Goal: Navigation & Orientation: Understand site structure

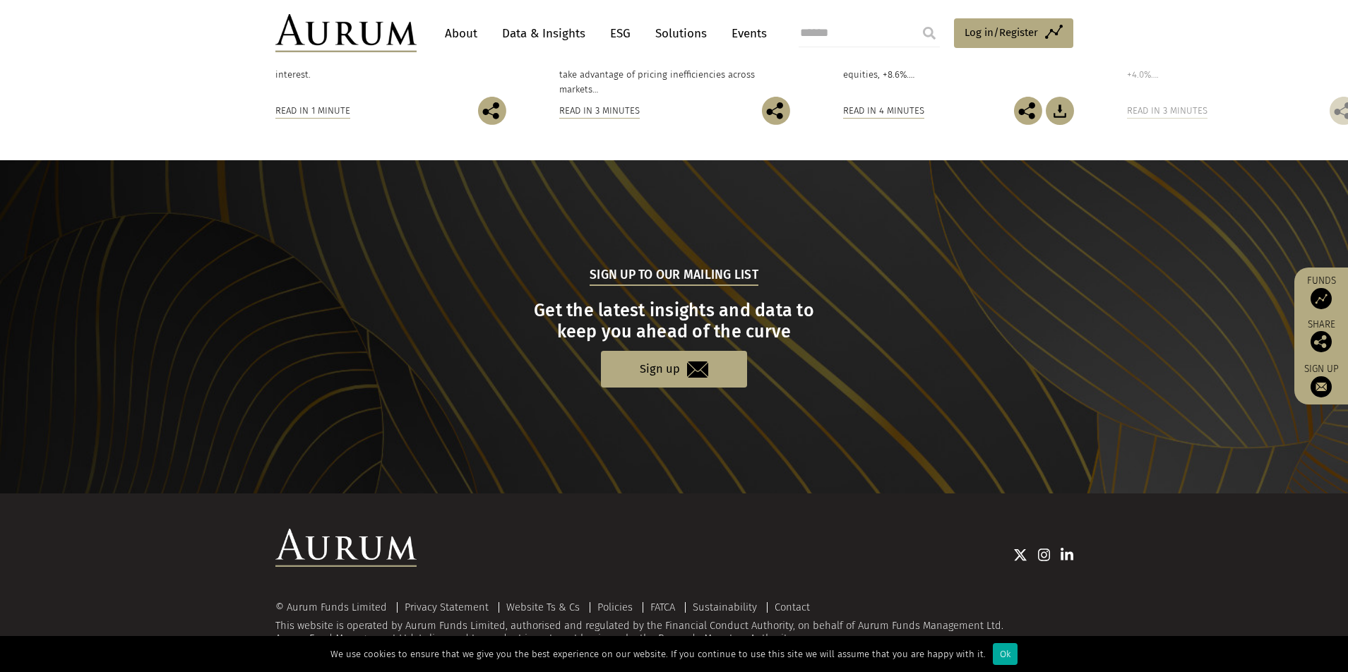
scroll to position [1295, 0]
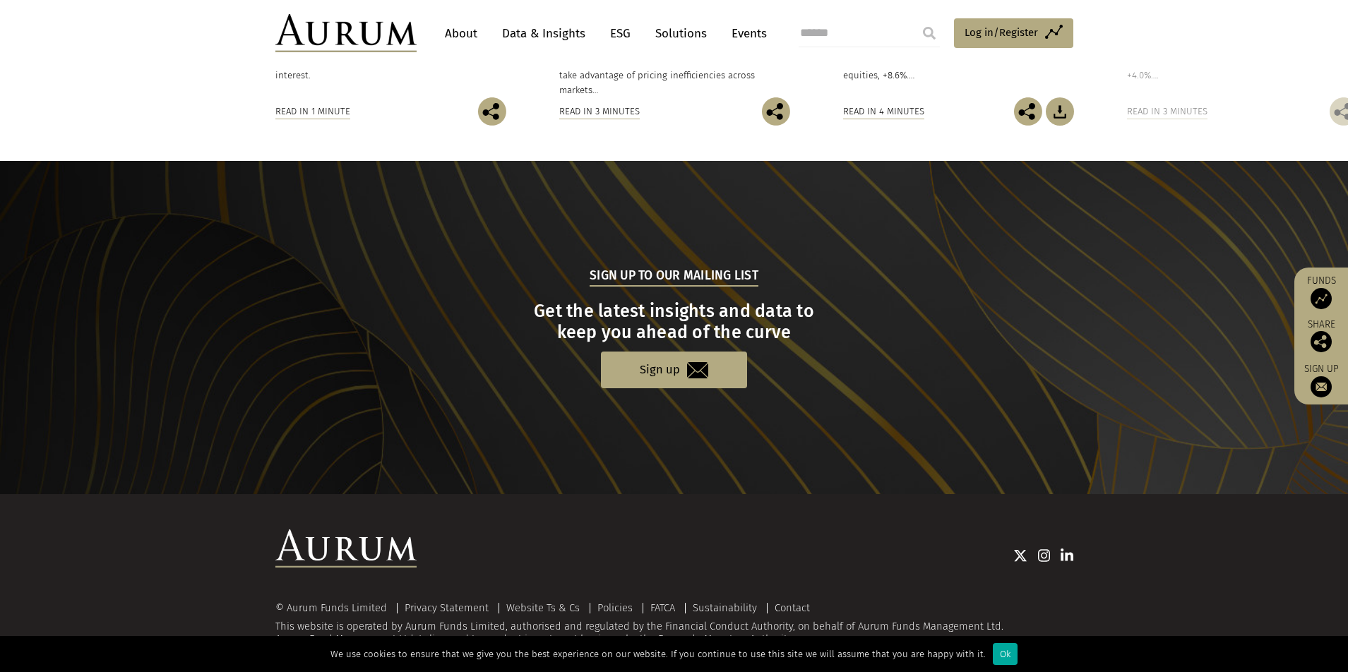
click at [996, 658] on div "Ok" at bounding box center [1005, 654] width 25 height 22
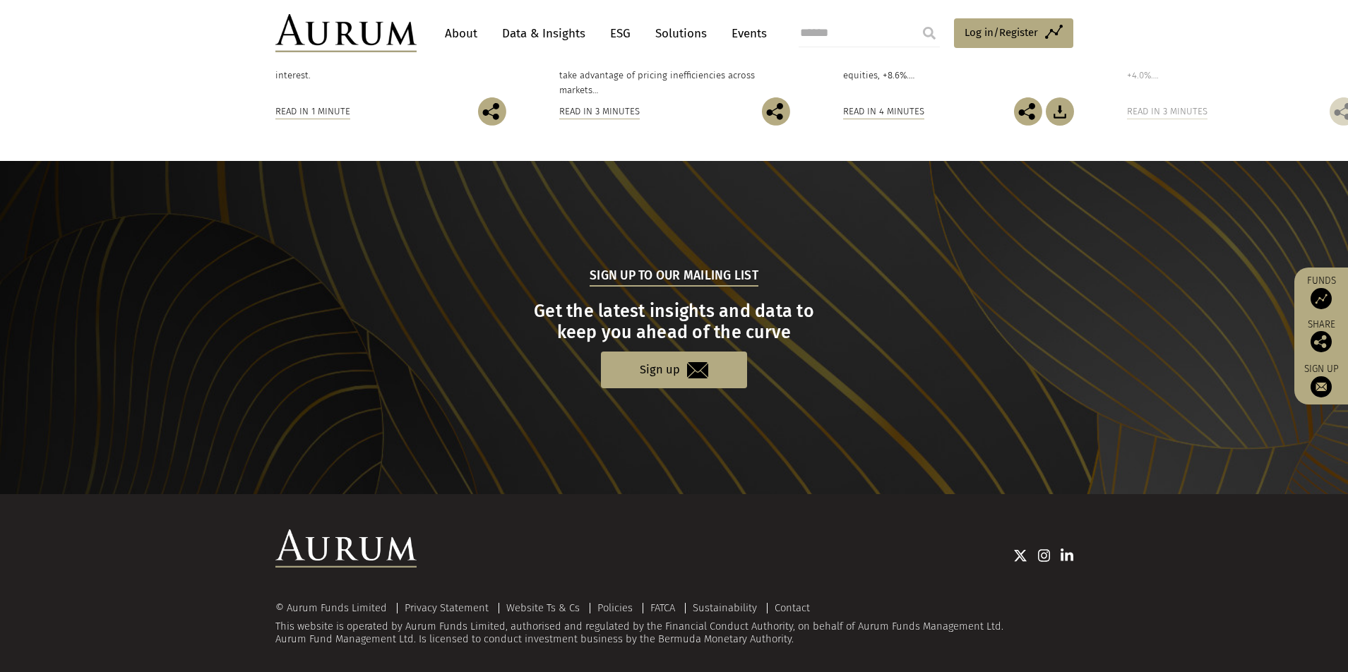
click at [469, 36] on link "About" at bounding box center [461, 33] width 47 height 26
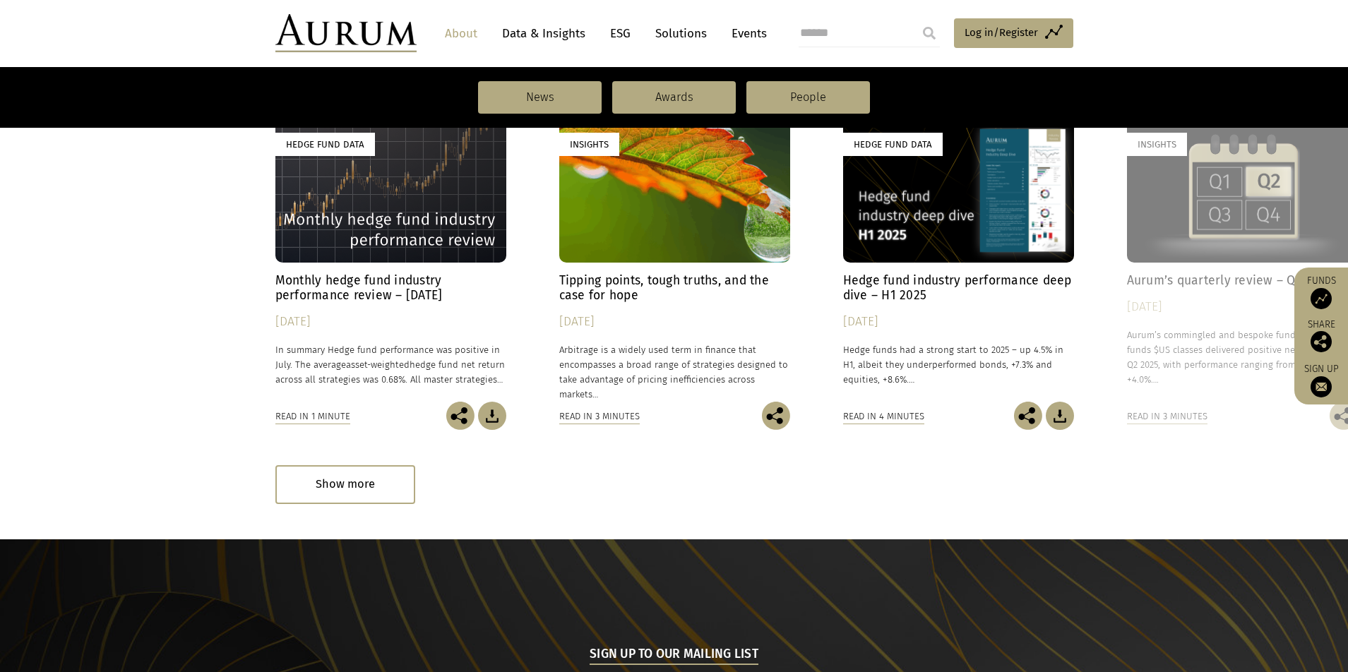
scroll to position [1033, 0]
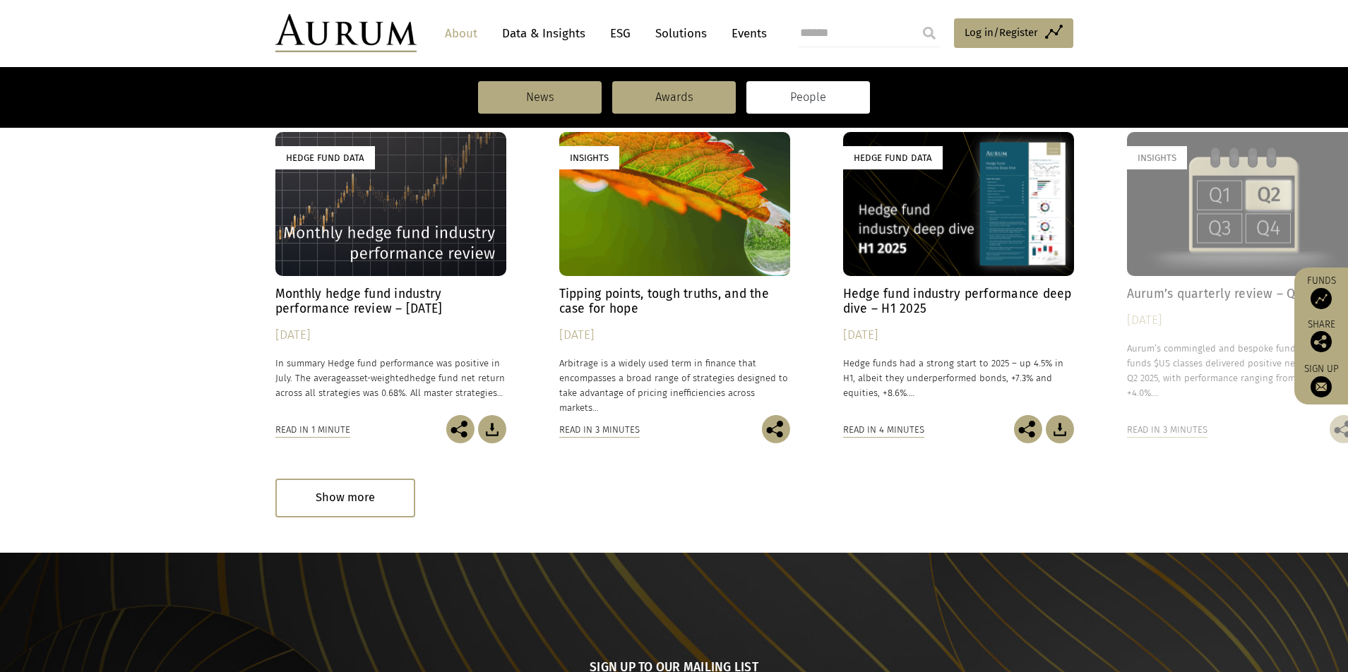
click at [810, 95] on link "People" at bounding box center [808, 97] width 124 height 32
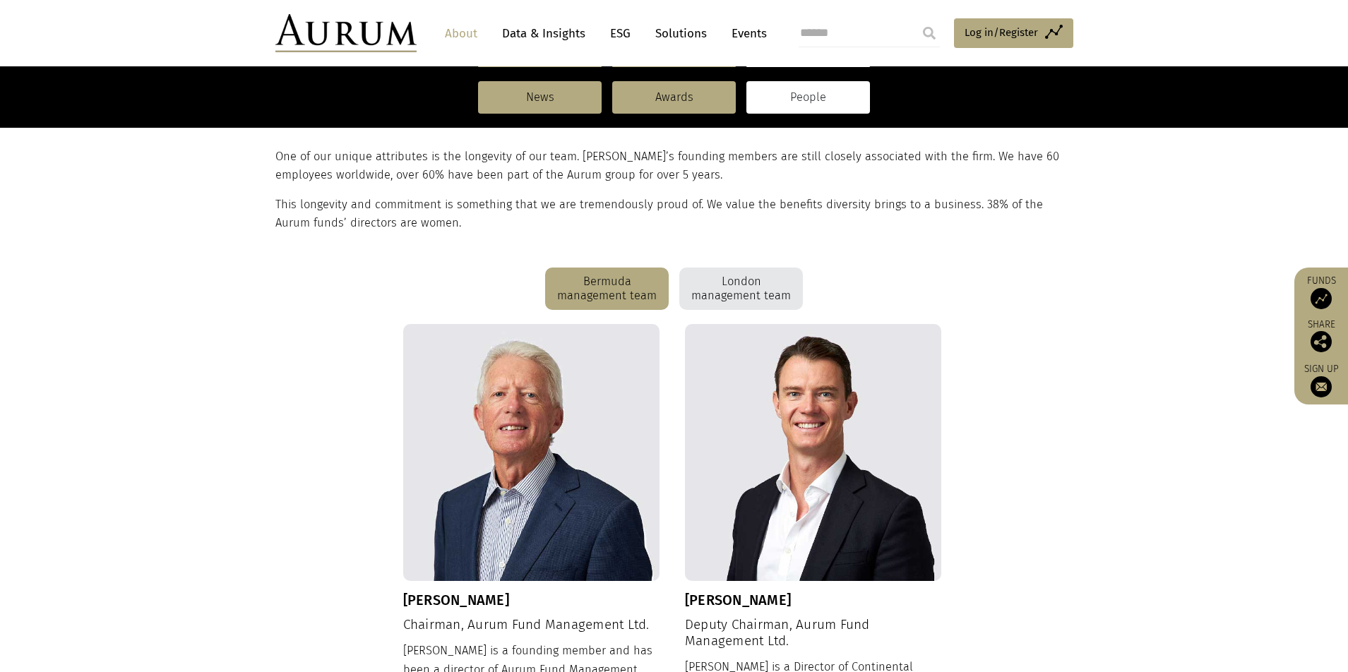
scroll to position [278, 0]
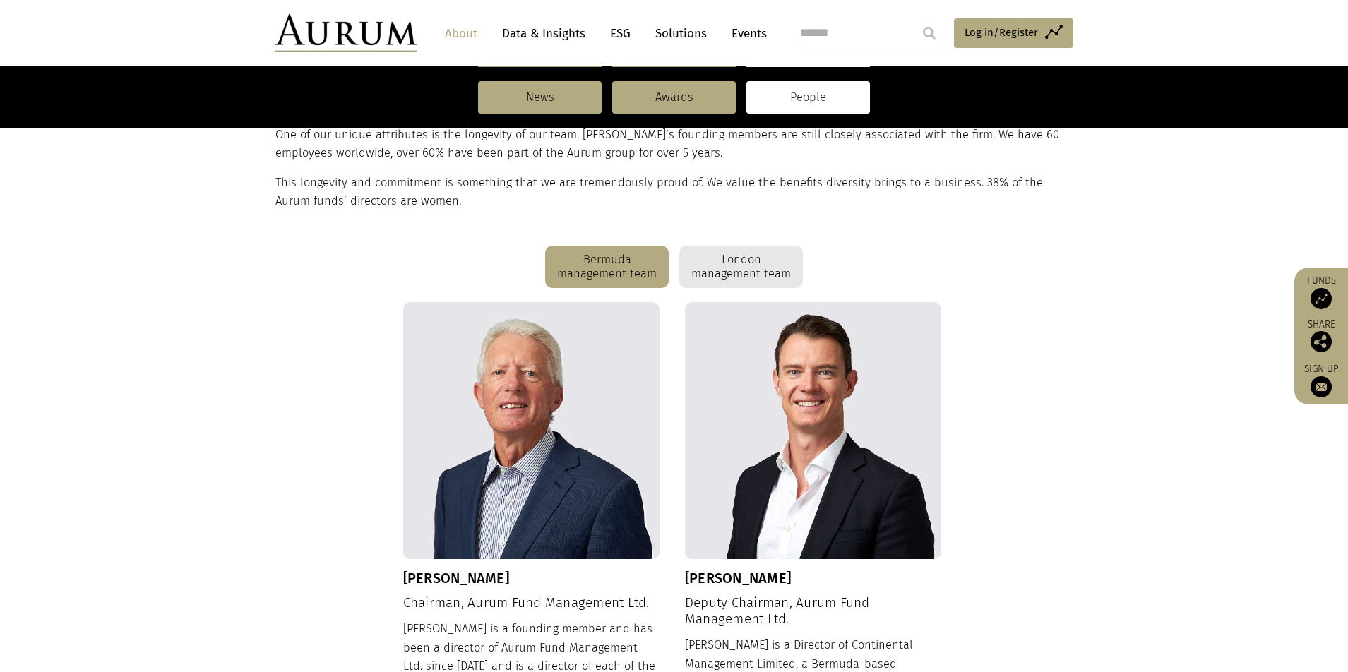
click at [767, 259] on div "London management team" at bounding box center [741, 267] width 124 height 42
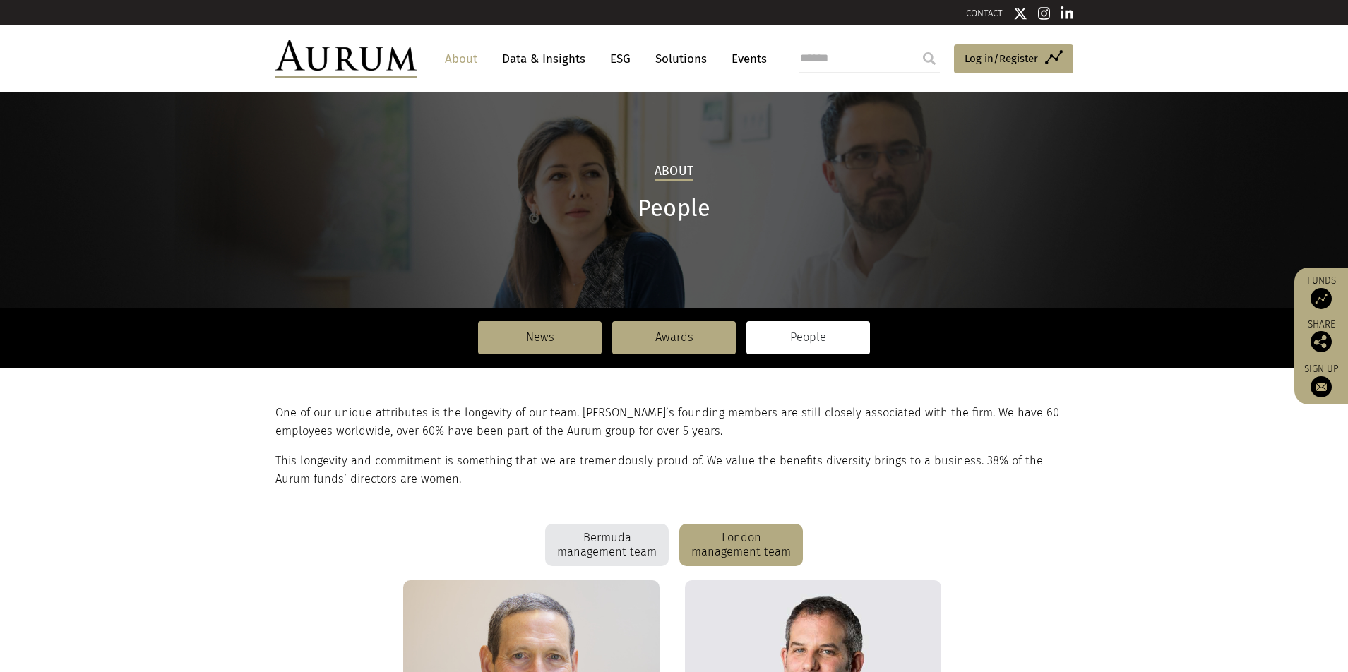
scroll to position [0, 0]
click at [550, 64] on link "Data & Insights" at bounding box center [543, 59] width 97 height 26
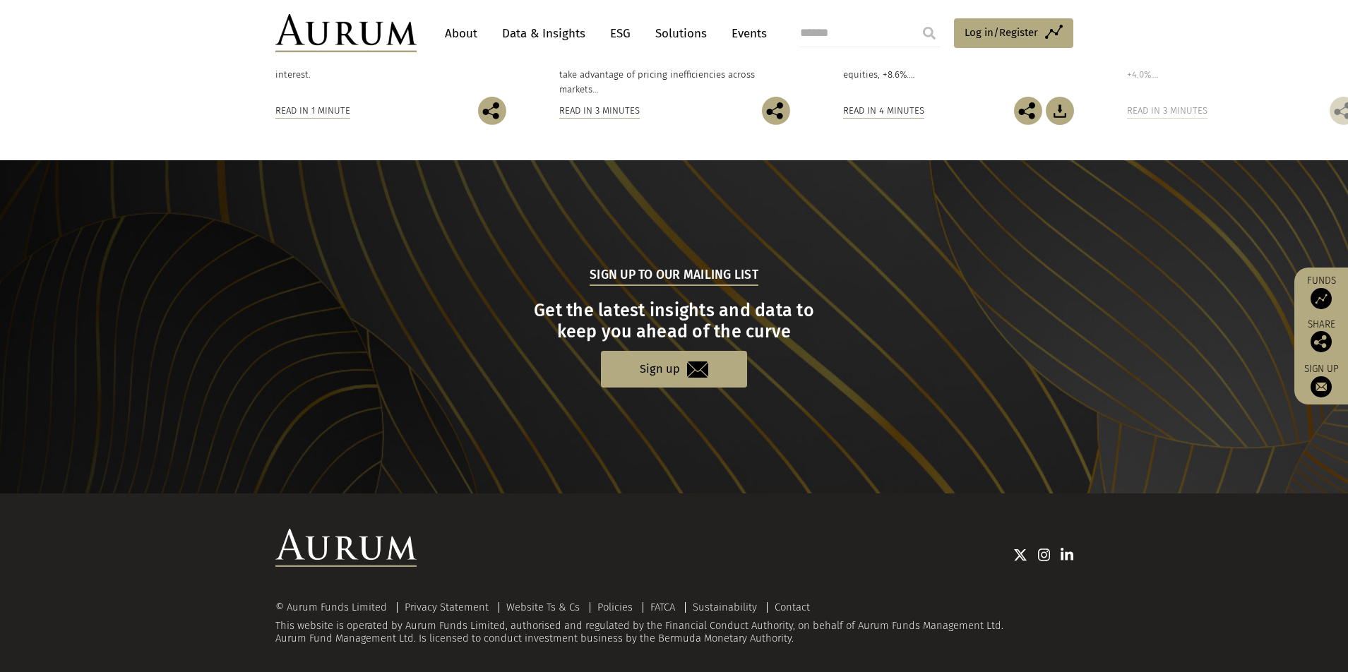
scroll to position [1295, 0]
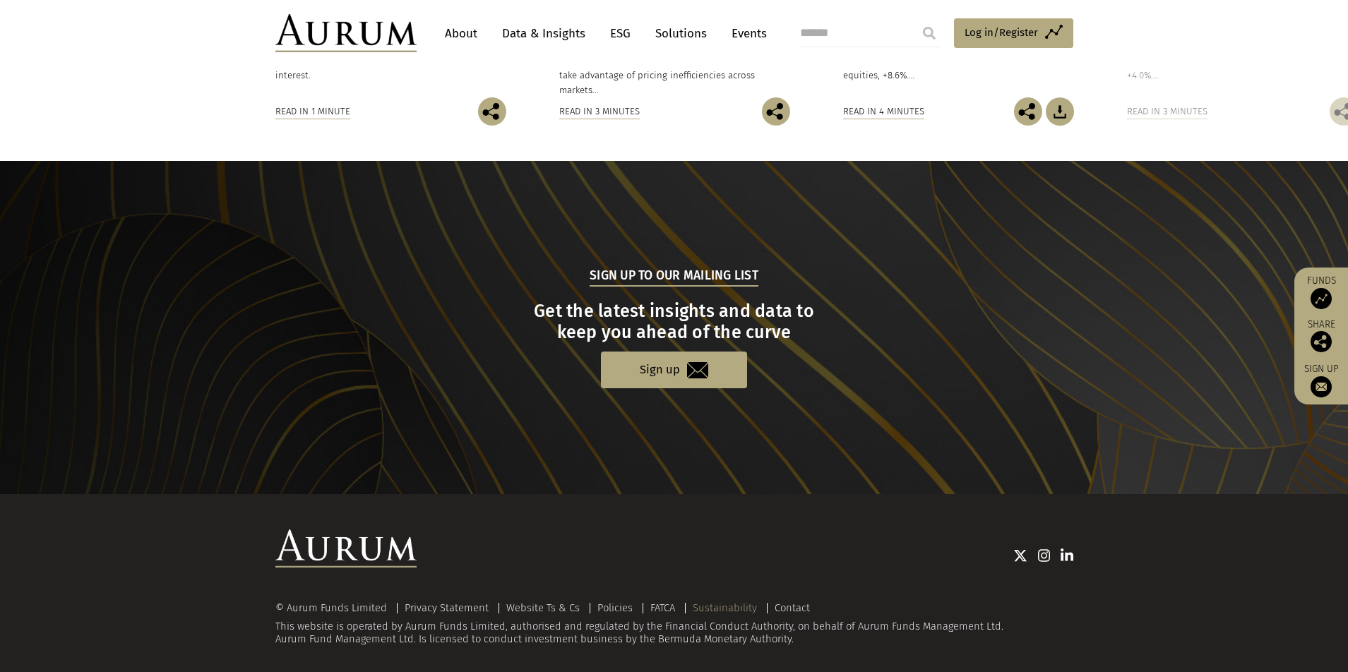
click at [704, 601] on link "Sustainability" at bounding box center [725, 607] width 64 height 13
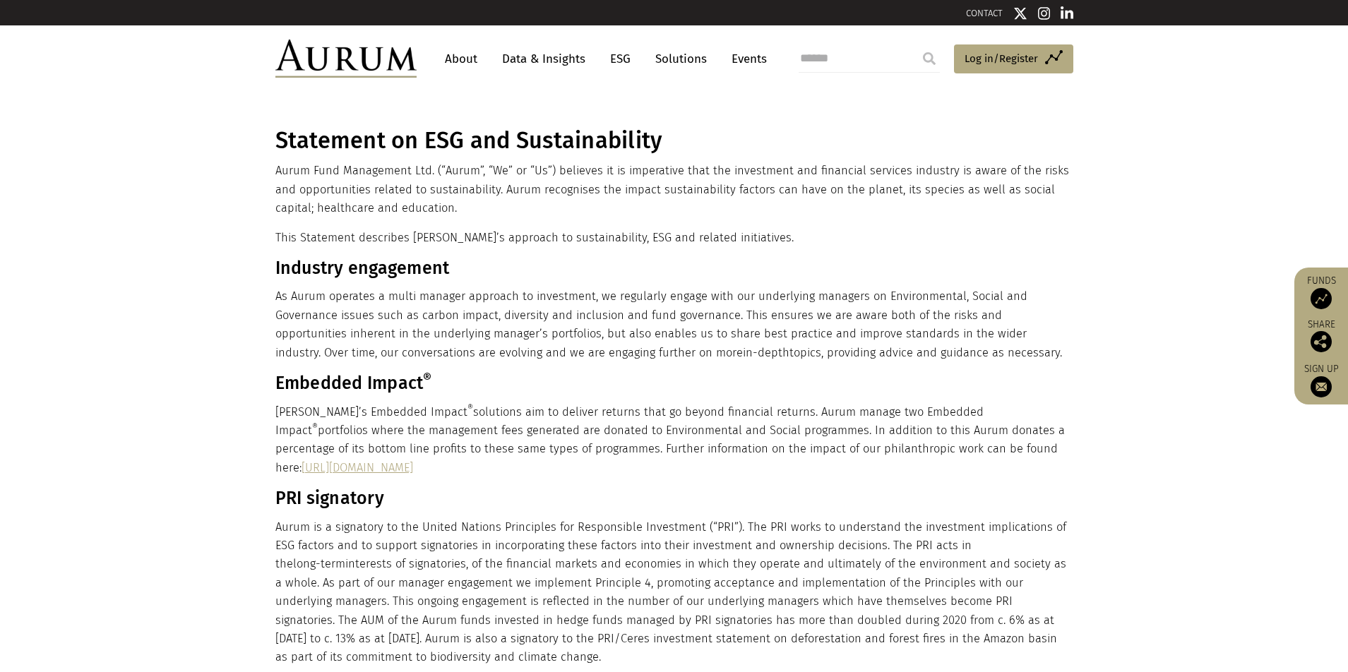
click at [345, 50] on img at bounding box center [345, 59] width 141 height 38
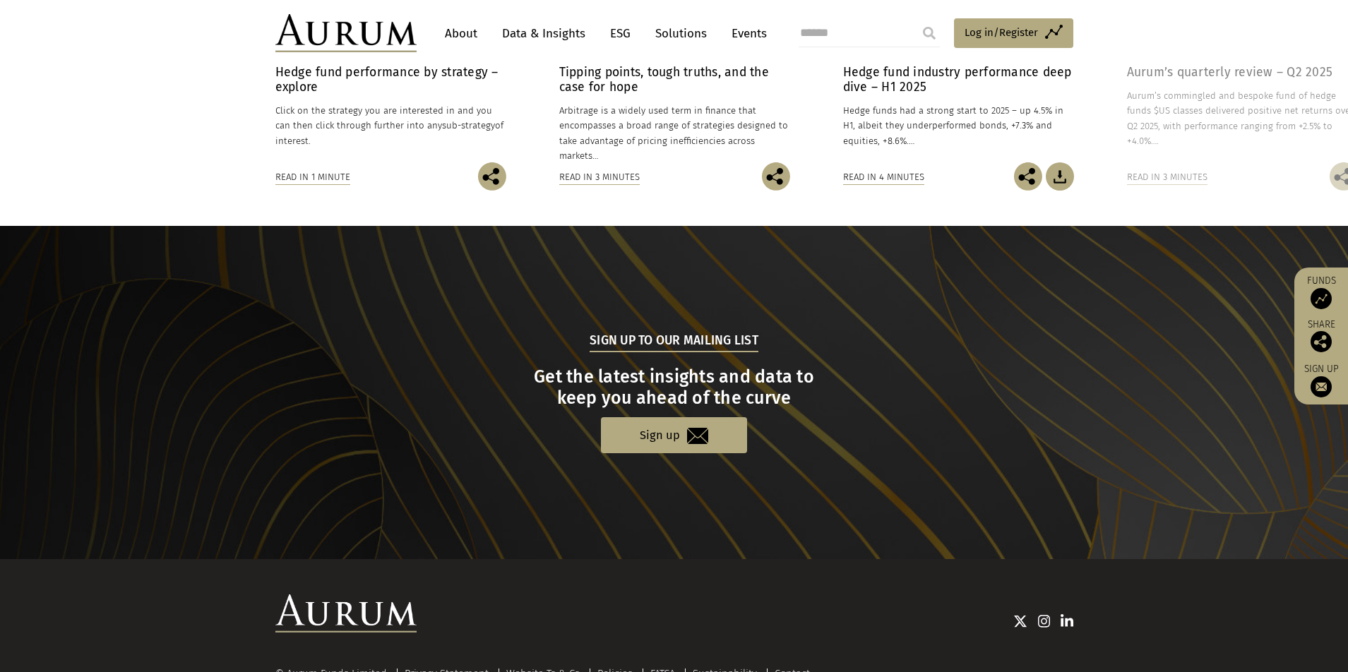
scroll to position [1252, 0]
